Goal: Use online tool/utility: Utilize a website feature to perform a specific function

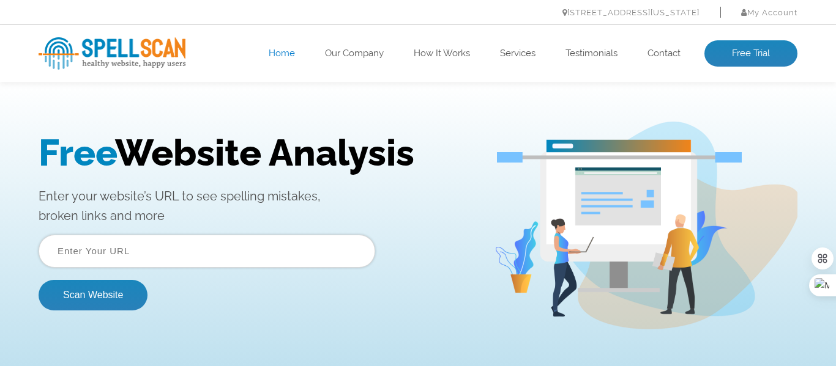
click at [157, 253] on input "text" at bounding box center [207, 251] width 337 height 33
click at [190, 257] on input "text" at bounding box center [207, 251] width 337 height 33
type input "D"
type input "dukegustafsonpianoinstitute.org"
click at [95, 302] on button "Scan Website" at bounding box center [93, 295] width 109 height 31
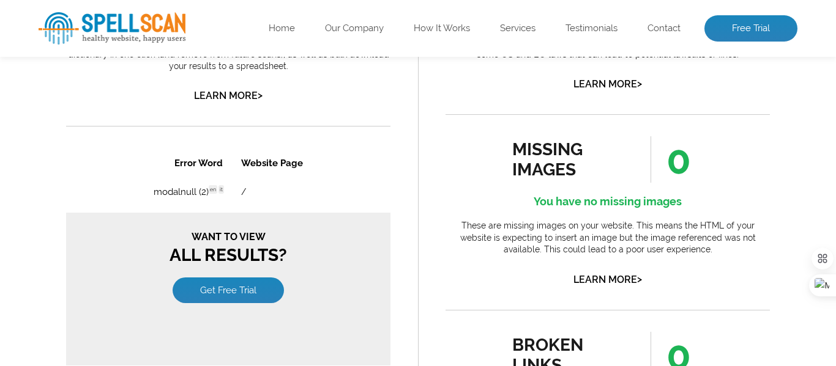
scroll to position [814, 0]
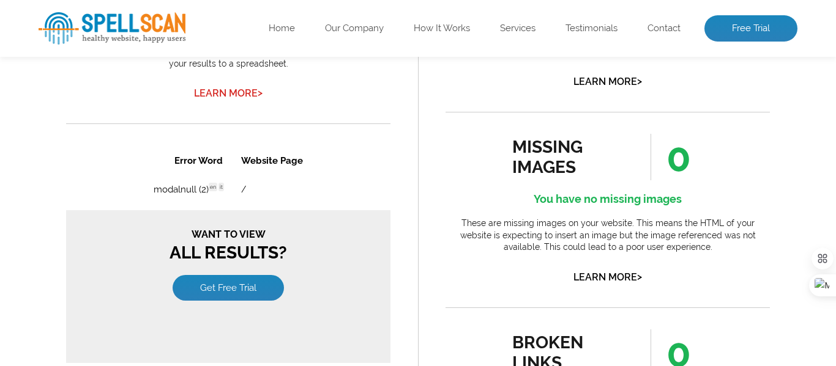
click at [239, 99] on link "Learn More >" at bounding box center [228, 93] width 69 height 12
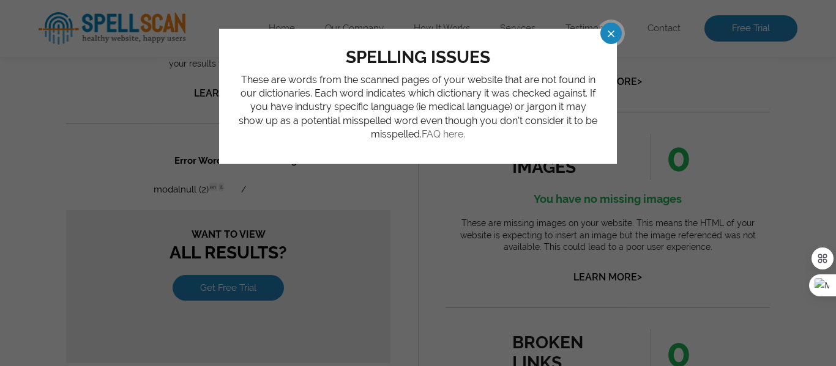
click at [454, 134] on link "FAQ here." at bounding box center [443, 134] width 43 height 12
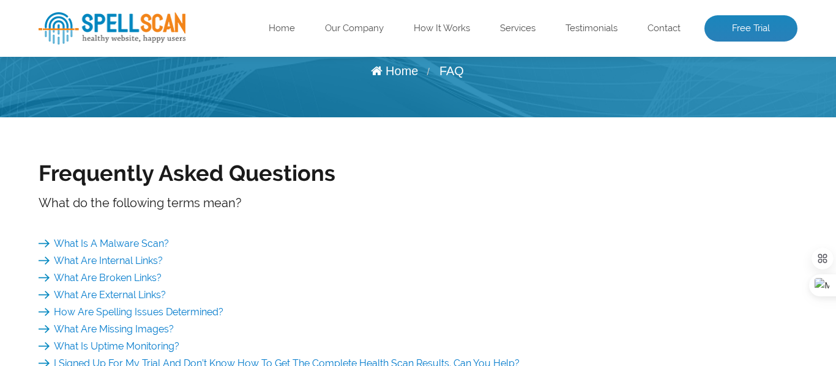
scroll to position [100, 0]
